Goal: Navigation & Orientation: Find specific page/section

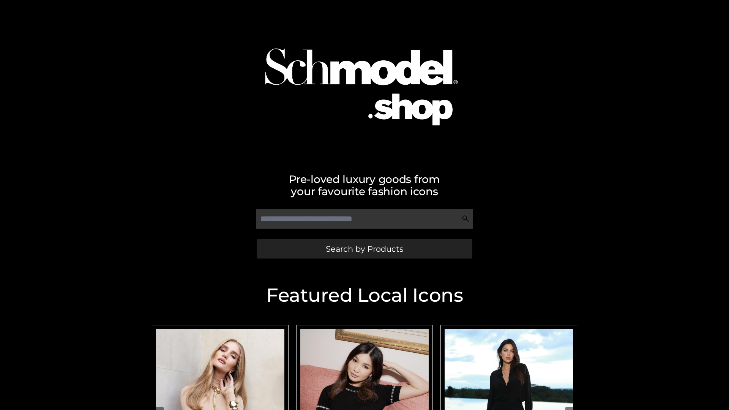
click at [364, 249] on span "Search by Products" at bounding box center [364, 249] width 77 height 8
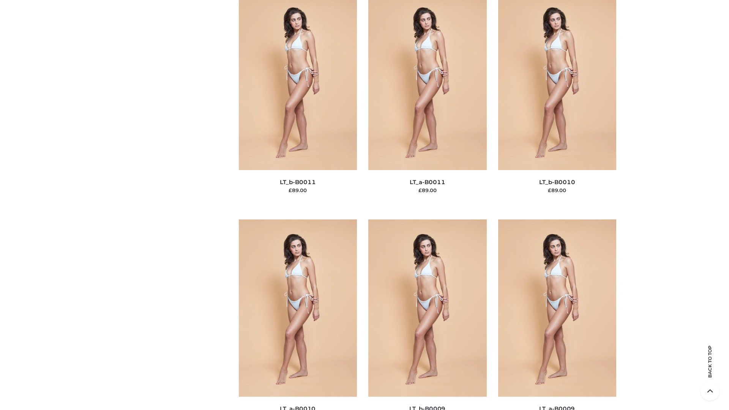
scroll to position [3411, 0]
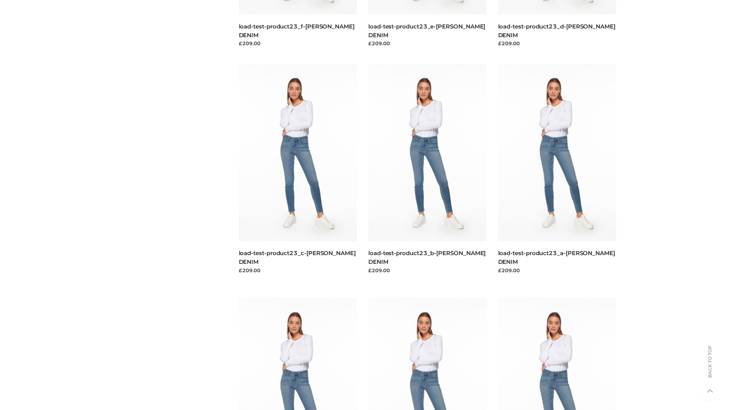
scroll to position [666, 0]
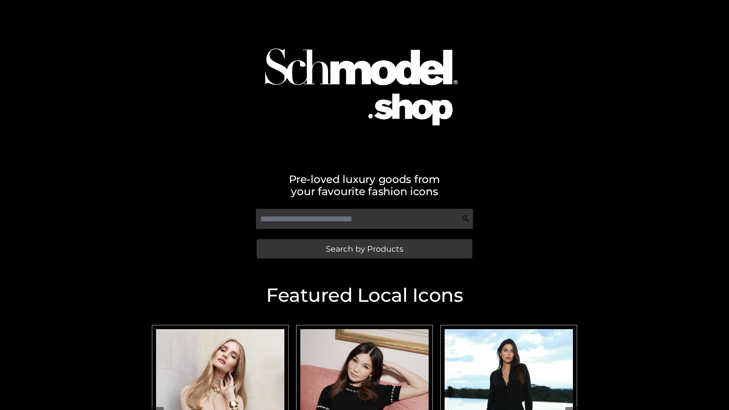
click at [364, 249] on span "Search by Products" at bounding box center [364, 249] width 77 height 8
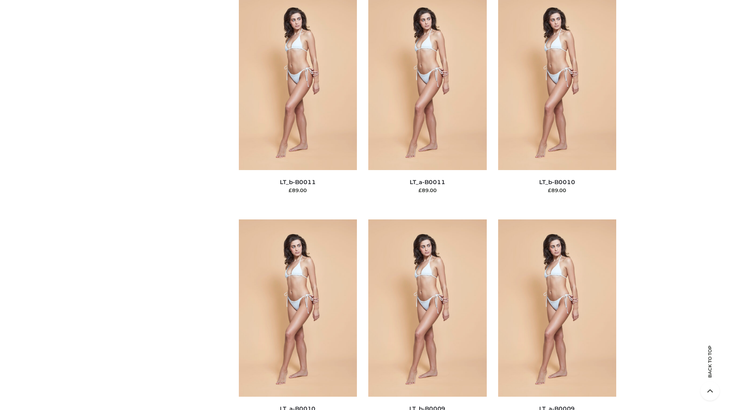
scroll to position [3411, 0]
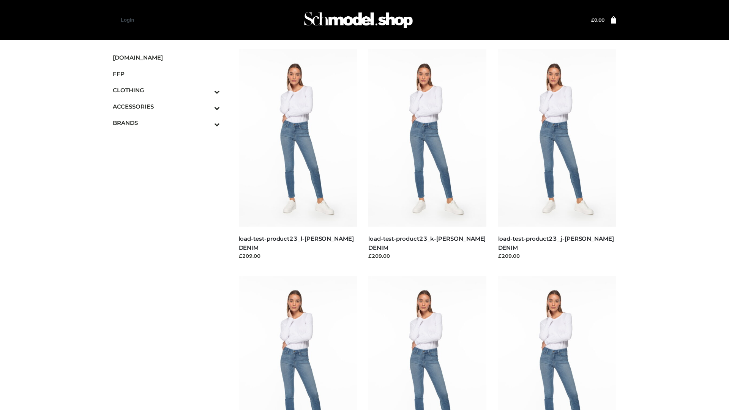
scroll to position [666, 0]
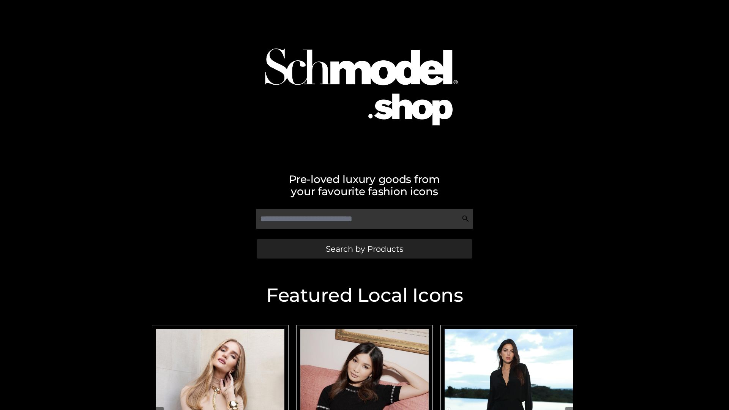
click at [364, 249] on span "Search by Products" at bounding box center [364, 249] width 77 height 8
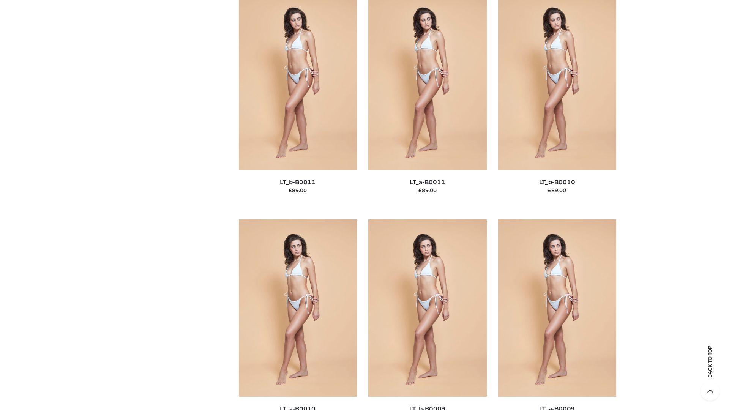
scroll to position [3411, 0]
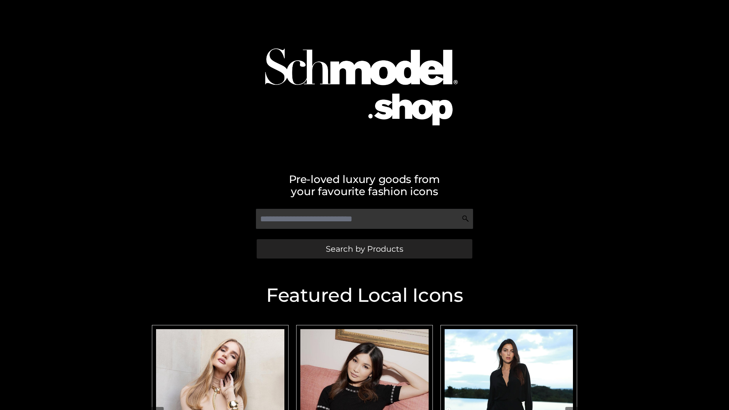
click at [364, 249] on span "Search by Products" at bounding box center [364, 249] width 77 height 8
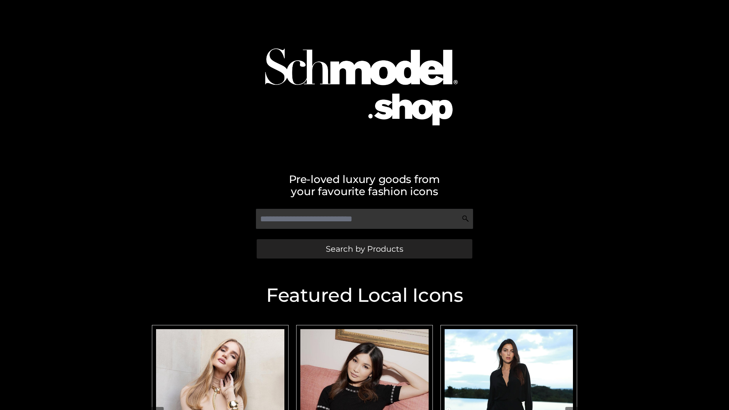
click at [364, 249] on span "Search by Products" at bounding box center [364, 249] width 77 height 8
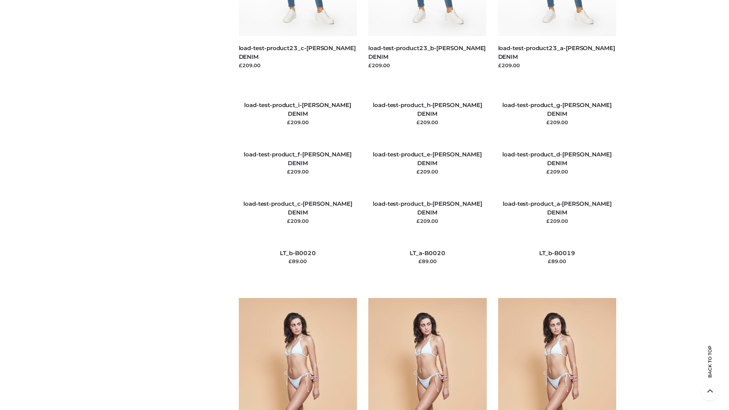
scroll to position [1786, 0]
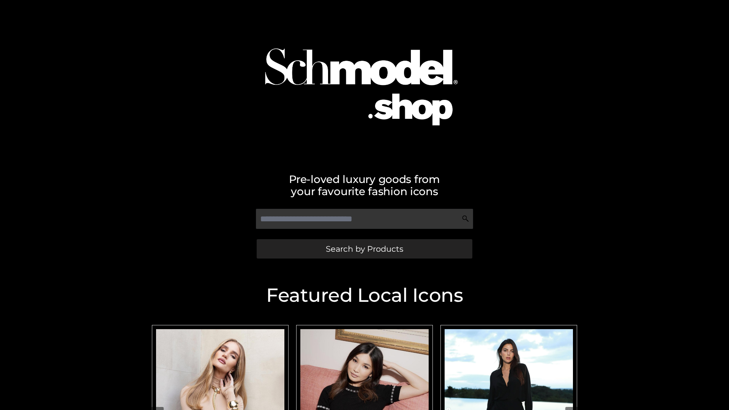
click at [364, 249] on span "Search by Products" at bounding box center [364, 249] width 77 height 8
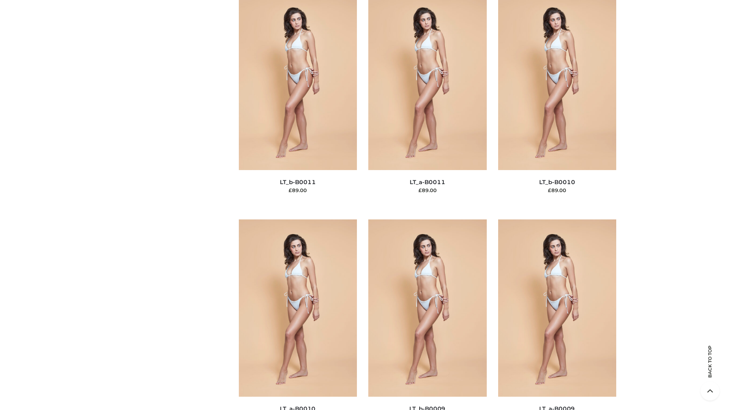
scroll to position [3411, 0]
